Goal: Transaction & Acquisition: Book appointment/travel/reservation

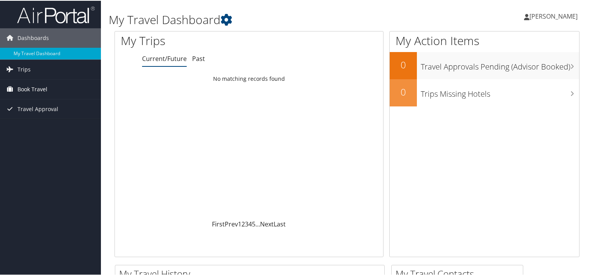
click at [44, 87] on span "Book Travel" at bounding box center [32, 88] width 30 height 19
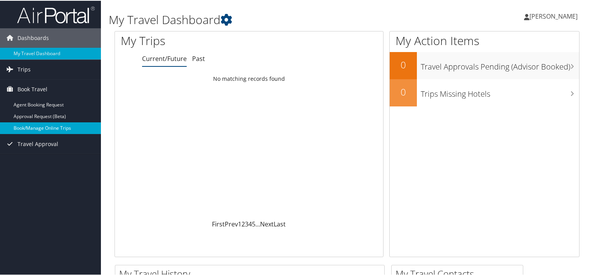
click at [43, 124] on link "Book/Manage Online Trips" at bounding box center [50, 127] width 101 height 12
